Goal: Find specific page/section: Find specific page/section

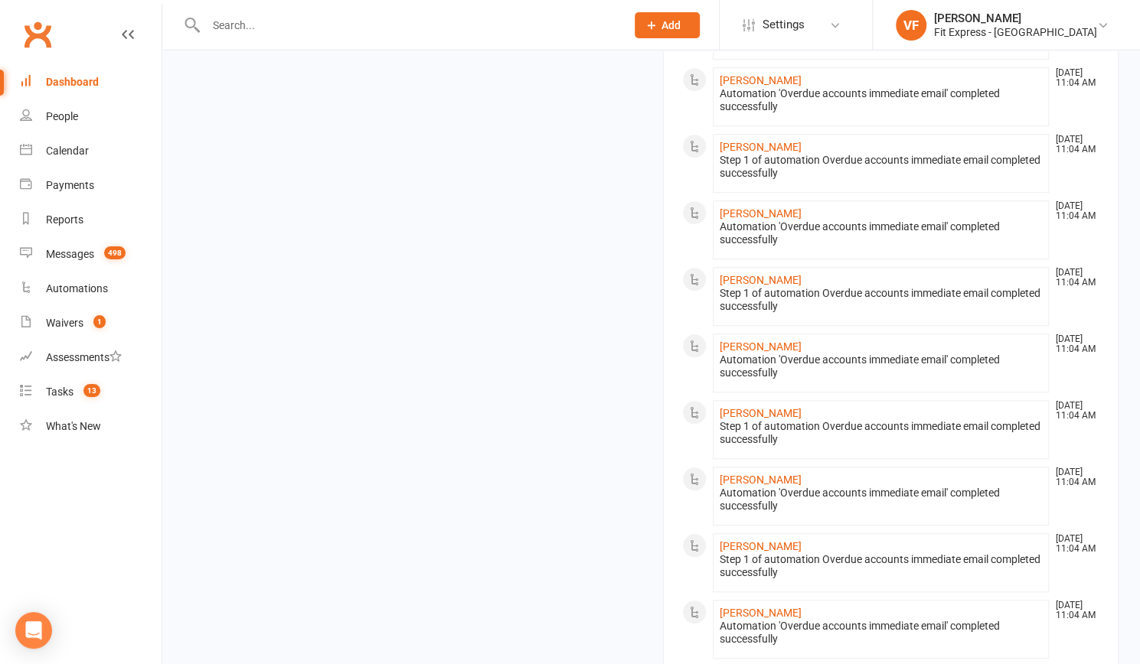
click at [428, 7] on div at bounding box center [399, 25] width 431 height 50
click at [414, 18] on input "text" at bounding box center [407, 25] width 413 height 21
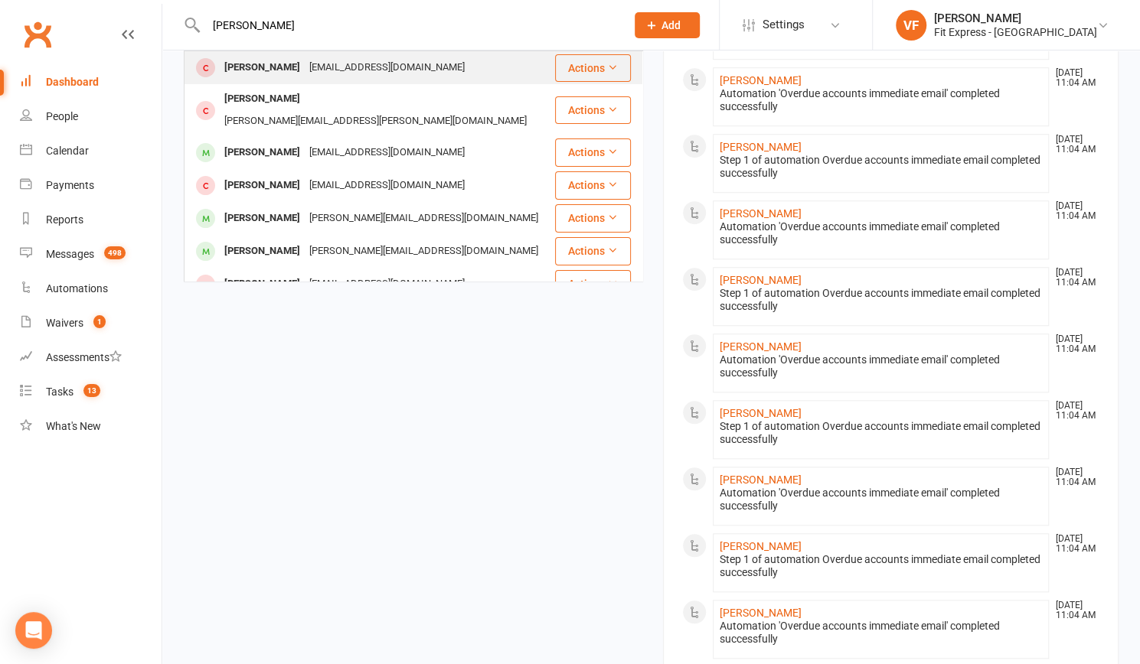
type input "[PERSON_NAME]"
click at [374, 71] on div "[EMAIL_ADDRESS][DOMAIN_NAME]" at bounding box center [387, 68] width 165 height 22
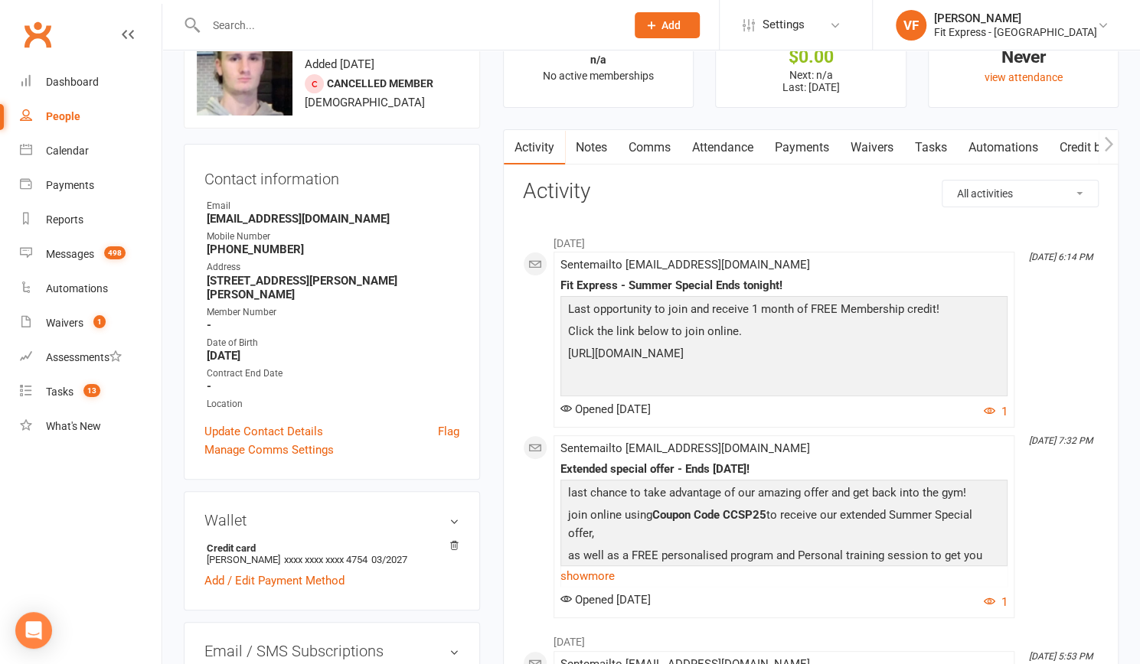
scroll to position [63, 0]
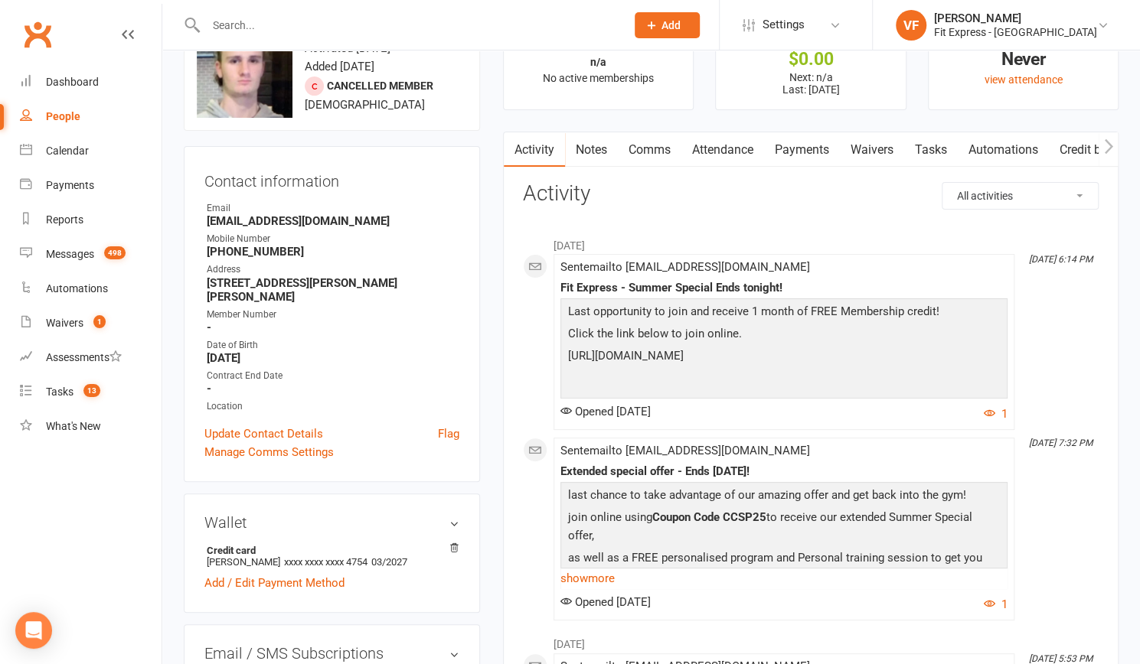
click at [386, 30] on input "text" at bounding box center [407, 25] width 413 height 21
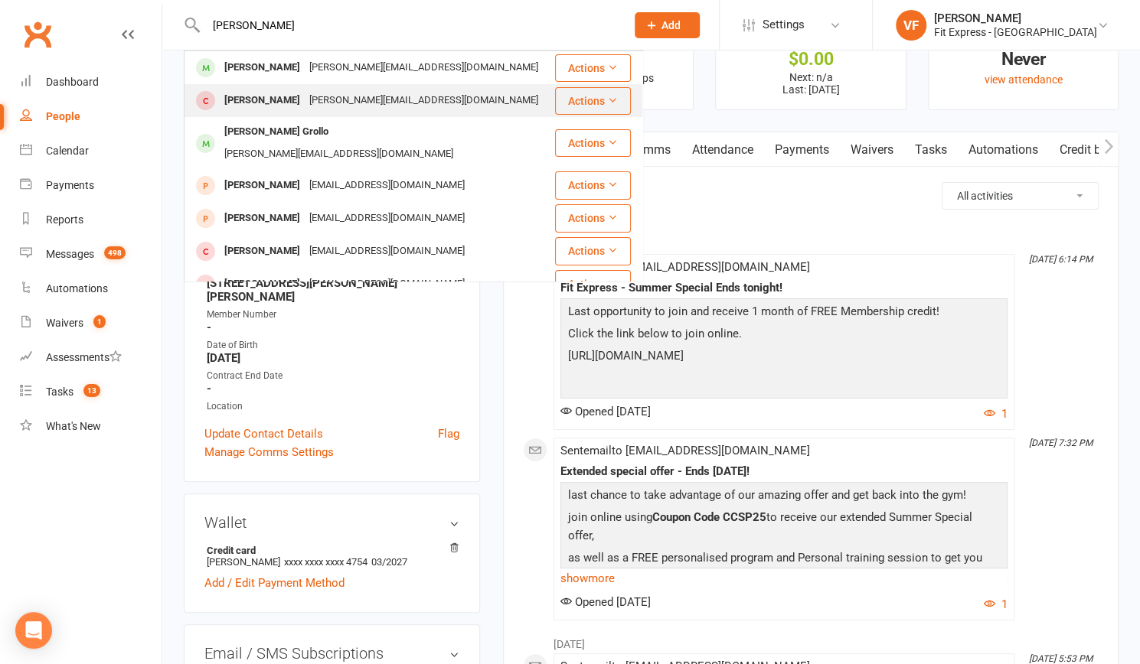
scroll to position [0, 0]
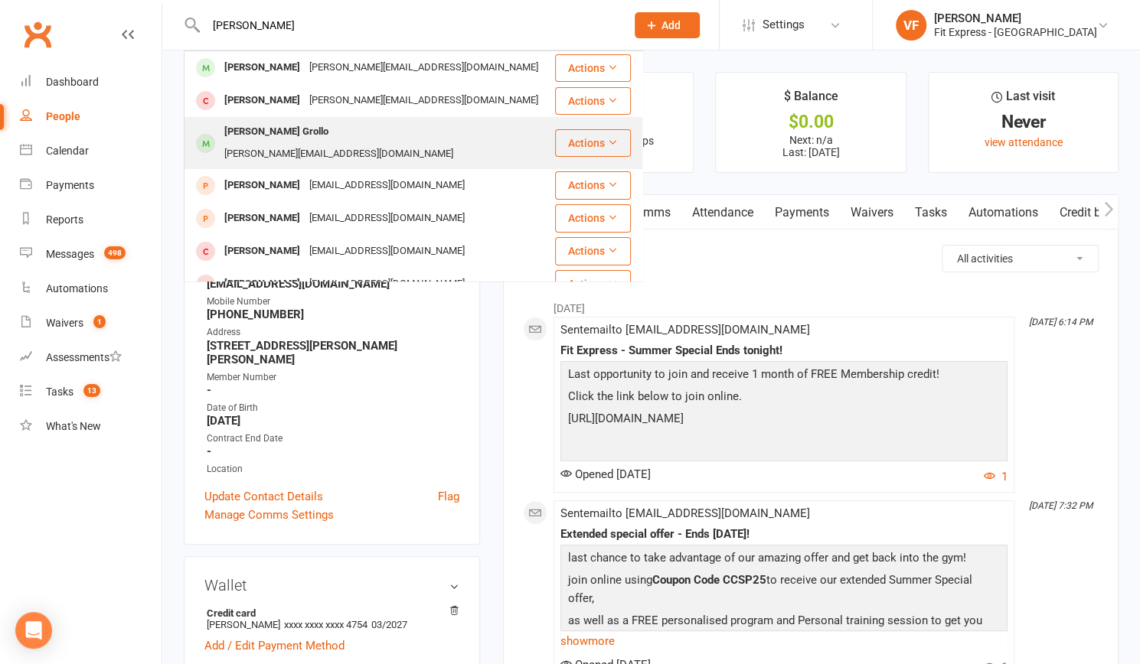
type input "[PERSON_NAME]"
click at [291, 143] on div "[PERSON_NAME][EMAIL_ADDRESS][DOMAIN_NAME]" at bounding box center [339, 154] width 238 height 22
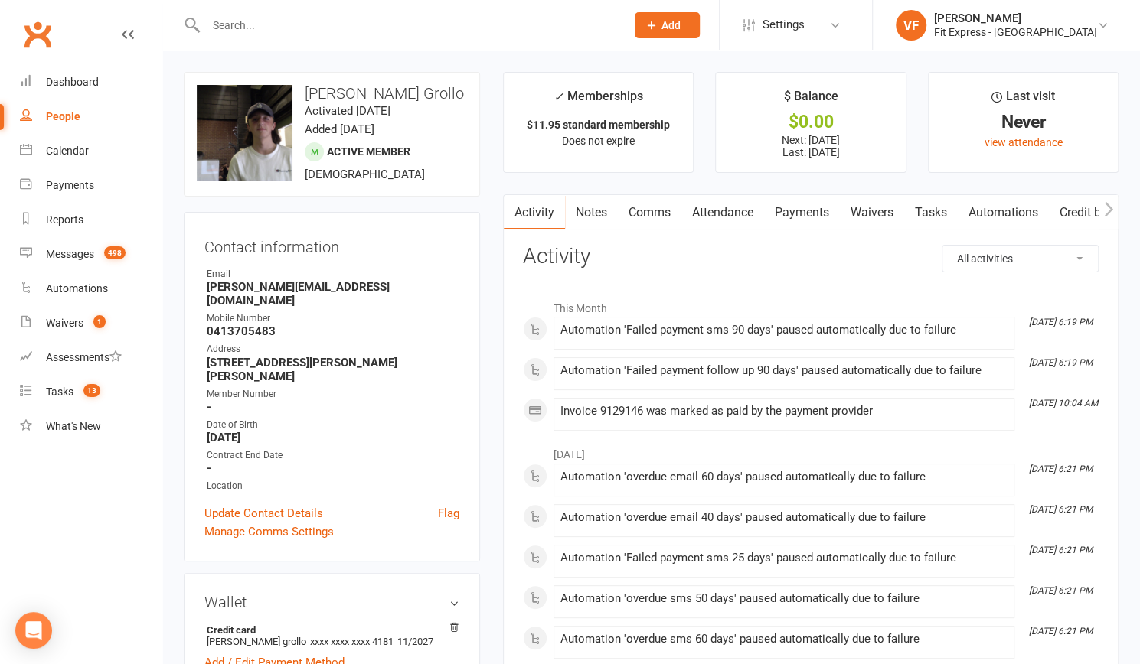
click at [280, 23] on input "text" at bounding box center [407, 25] width 413 height 21
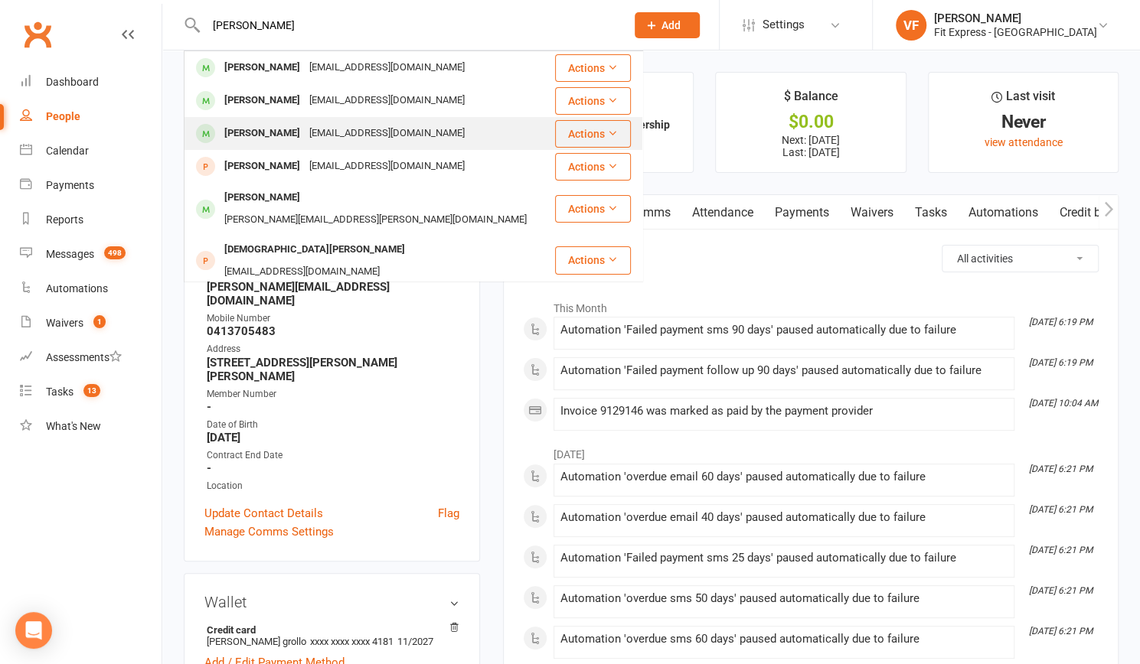
type input "[PERSON_NAME]"
click at [286, 135] on div "[PERSON_NAME]" at bounding box center [262, 133] width 85 height 22
